Goal: Transaction & Acquisition: Purchase product/service

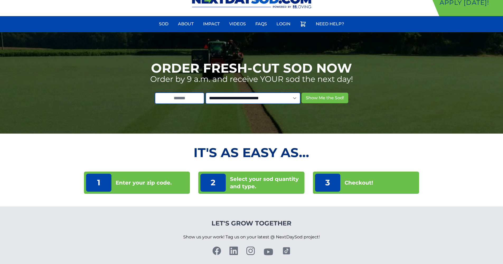
scroll to position [28, 0]
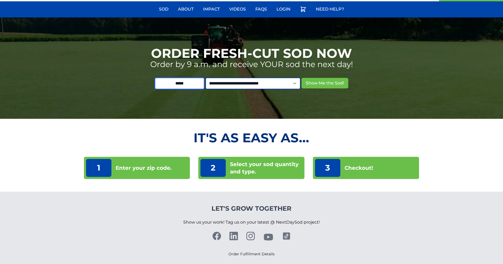
type input "*****"
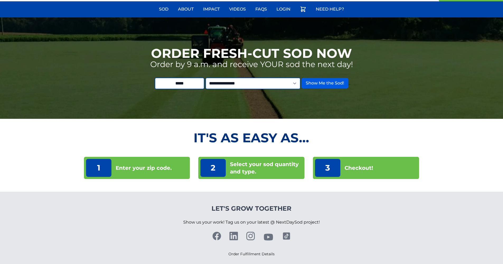
click at [330, 85] on button "Show Me the Sod!" at bounding box center [324, 83] width 47 height 11
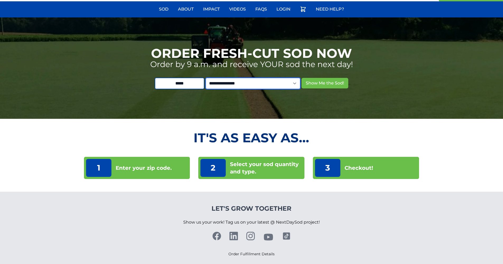
select select "**"
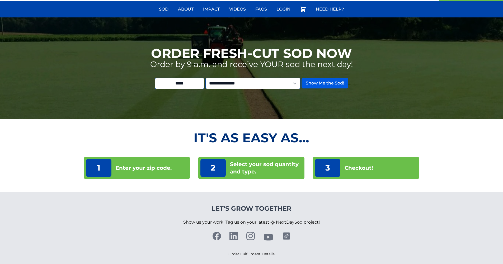
click at [327, 86] on button "Show Me the Sod!" at bounding box center [324, 83] width 47 height 11
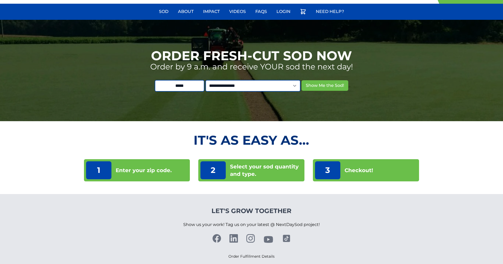
scroll to position [26, 0]
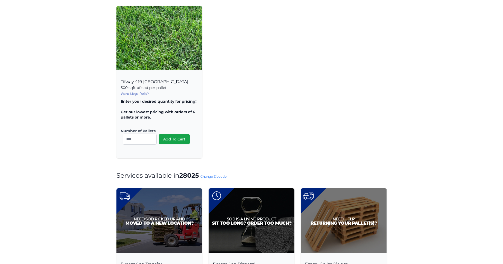
scroll to position [68, 0]
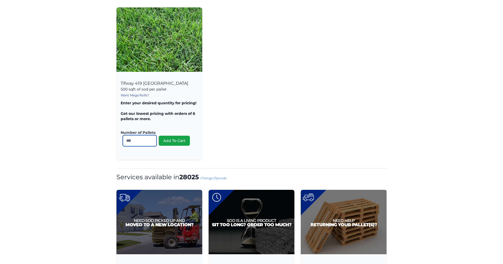
type input "*"
click at [152, 140] on input "*" at bounding box center [140, 140] width 34 height 11
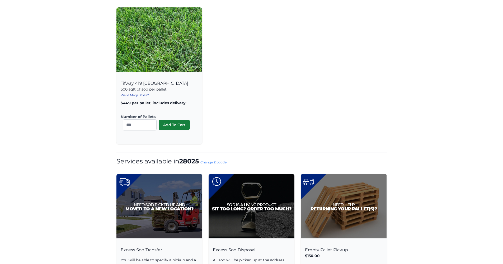
click at [173, 126] on button "Add To Cart" at bounding box center [174, 125] width 31 height 10
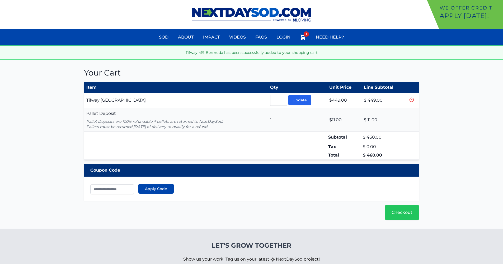
drag, startPoint x: 365, startPoint y: 101, endPoint x: 385, endPoint y: 101, distance: 20.3
click at [385, 101] on td "$ 449.00" at bounding box center [384, 101] width 44 height 16
